Goal: Transaction & Acquisition: Obtain resource

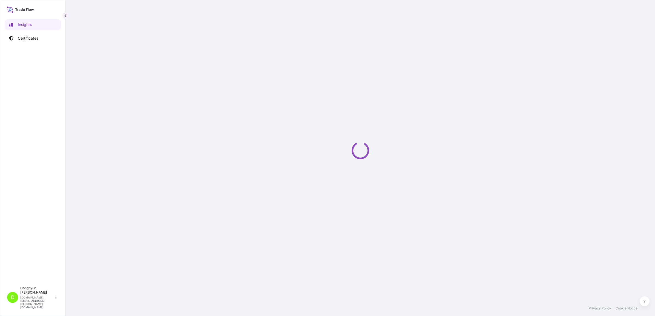
select select "2025"
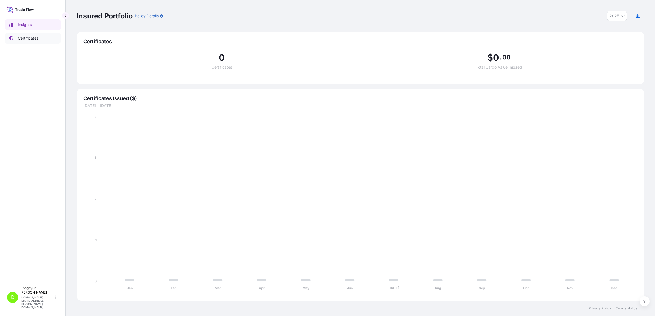
click at [21, 38] on p "Certificates" at bounding box center [28, 38] width 21 height 5
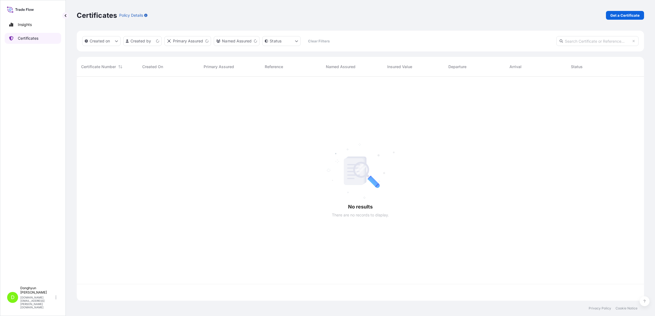
scroll to position [222, 562]
click at [621, 16] on p "Get a Certificate" at bounding box center [624, 15] width 29 height 5
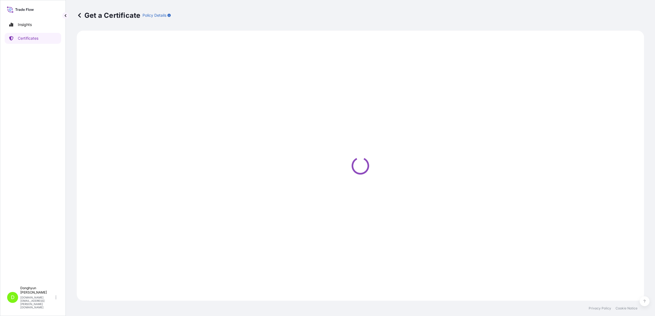
select select "Sea"
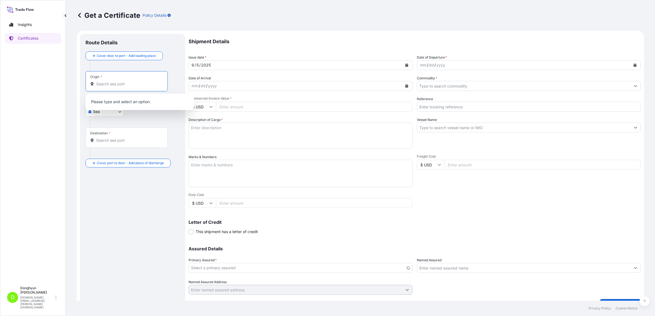
click at [134, 85] on input "Origin *" at bounding box center [128, 83] width 65 height 5
type input "S"
type input "K"
click at [102, 84] on input "Origin *" at bounding box center [128, 83] width 65 height 5
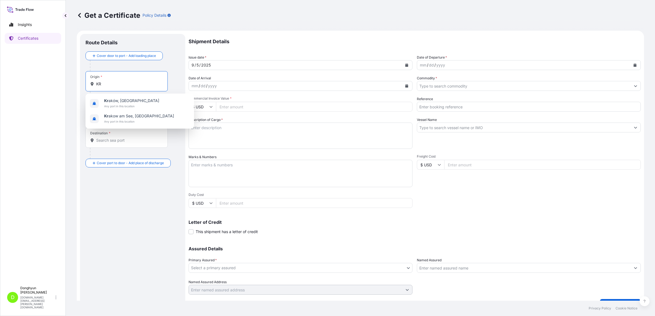
type input "K"
click at [126, 104] on span "KRKWA - [GEOGRAPHIC_DATA], [GEOGRAPHIC_DATA], [GEOGRAPHIC_DATA]" at bounding box center [146, 103] width 85 height 11
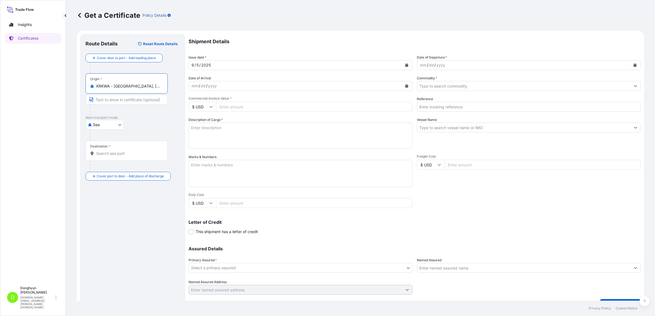
type input "KRKWA - [GEOGRAPHIC_DATA], [GEOGRAPHIC_DATA], [GEOGRAPHIC_DATA]"
click at [120, 155] on input "Destination *" at bounding box center [128, 153] width 65 height 5
click at [120, 174] on span "PLGDN - [GEOGRAPHIC_DATA], [GEOGRAPHIC_DATA]" at bounding box center [146, 173] width 85 height 11
type input "PLGDN - [GEOGRAPHIC_DATA], [GEOGRAPHIC_DATA]"
click at [633, 64] on icon "Calendar" at bounding box center [634, 65] width 3 height 3
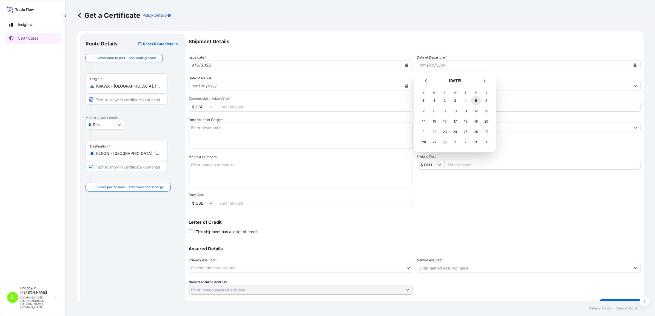
click at [476, 100] on div "5" at bounding box center [476, 101] width 10 height 10
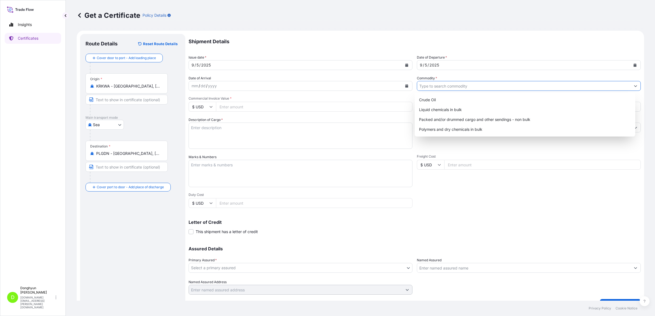
click at [434, 85] on input "Commodity *" at bounding box center [523, 86] width 213 height 10
click at [440, 129] on div "Polymers and dry chemicals in bulk" at bounding box center [525, 130] width 216 height 10
type input "Polymers and dry chemicals in bulk"
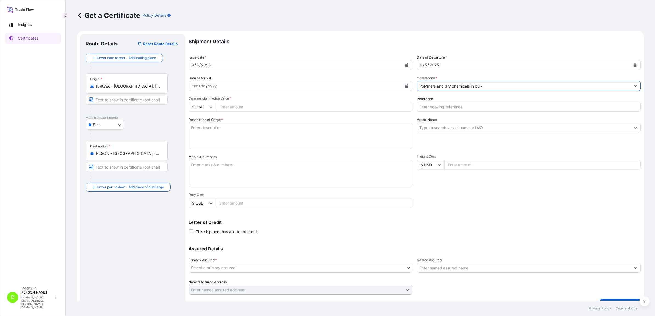
click at [236, 104] on input "Commercial Invoice Value *" at bounding box center [314, 107] width 196 height 10
paste input "27940"
type input "27940"
click at [281, 128] on textarea "Description of Cargo *" at bounding box center [301, 136] width 224 height 26
type textarea "D"
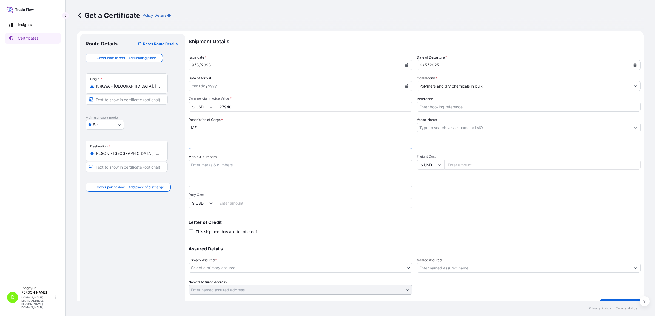
paste textarea "650Y-500 PO 4821428976"
type textarea "MF650Y-500 PO 4821428976"
click at [432, 130] on input "Vessel Name" at bounding box center [523, 128] width 213 height 10
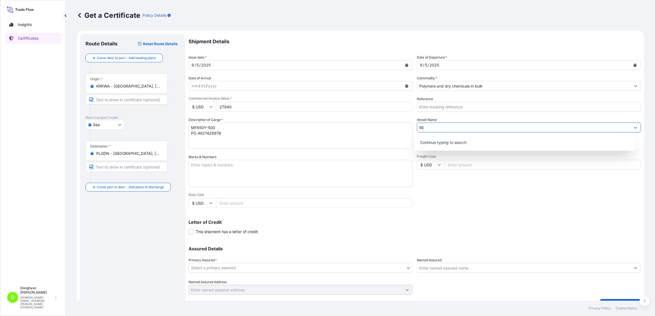
type input "R"
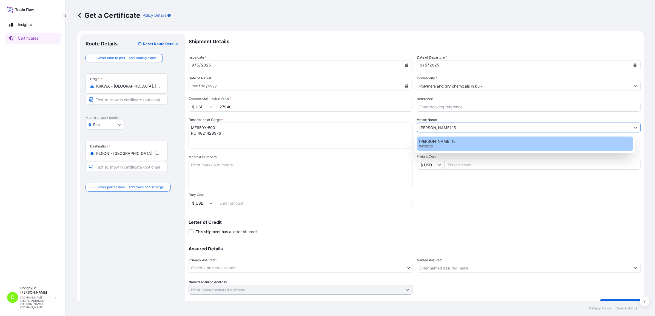
click at [447, 142] on div "[PERSON_NAME] 15 9459278" at bounding box center [525, 144] width 216 height 14
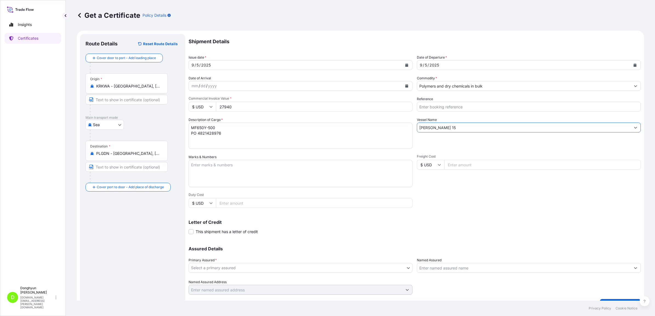
type input "[PERSON_NAME] 15"
click at [436, 109] on input "Reference" at bounding box center [529, 107] width 224 height 10
paste input "8800129781"
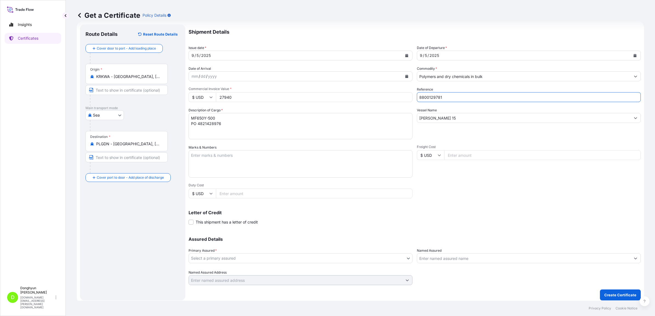
scroll to position [12, 0]
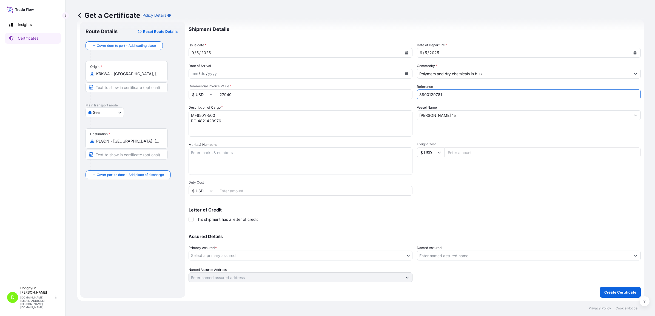
type input "8800129781"
click at [243, 259] on body "Insights Certificates D [PERSON_NAME] [DOMAIN_NAME][EMAIL_ADDRESS][PERSON_NAME]…" at bounding box center [327, 158] width 655 height 316
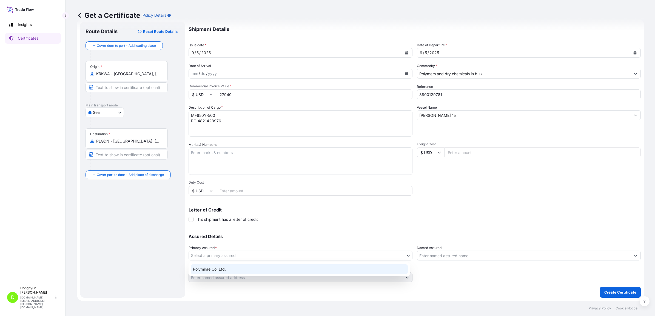
click at [236, 266] on div "Polymirae Co. Ltd." at bounding box center [299, 270] width 217 height 10
select select "32021"
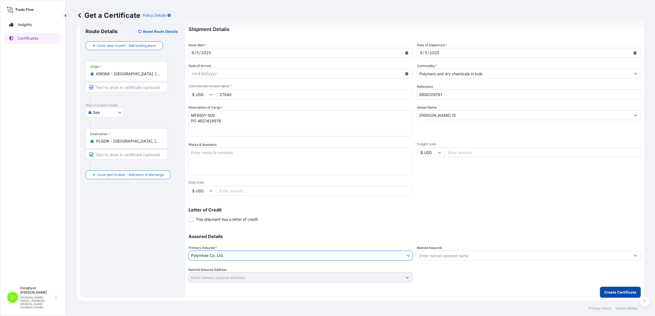
click at [612, 290] on p "Create Certificate" at bounding box center [620, 292] width 32 height 5
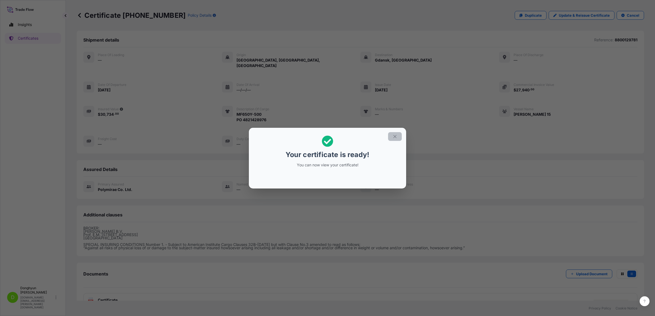
click at [393, 137] on icon "button" at bounding box center [394, 136] width 5 height 5
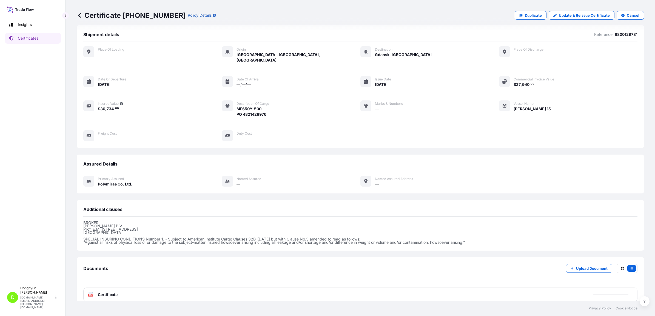
scroll to position [7, 0]
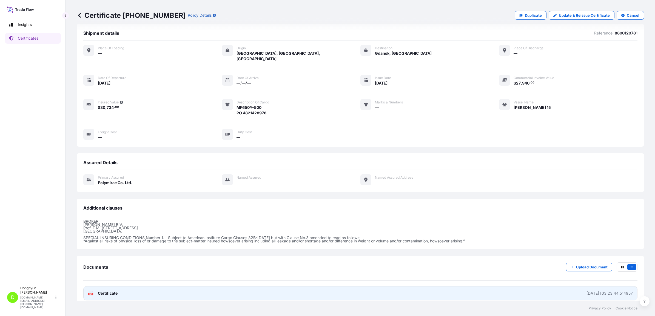
click at [532, 287] on link "PDF Certificate [DATE]T03:23:44.514957" at bounding box center [360, 294] width 554 height 14
